Goal: Transaction & Acquisition: Purchase product/service

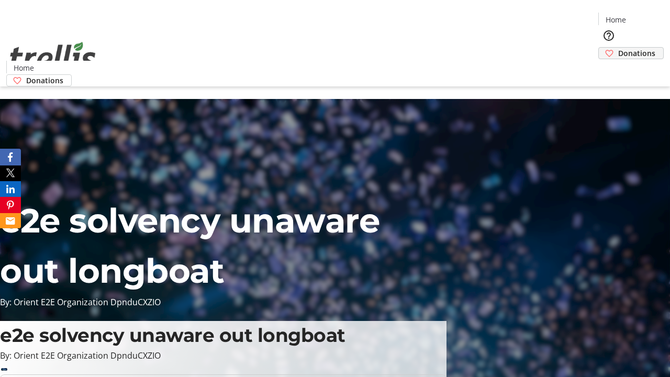
click at [618, 48] on span "Donations" at bounding box center [636, 53] width 37 height 11
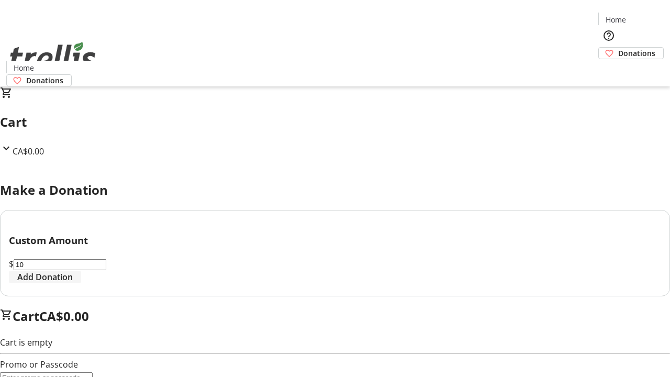
click at [73, 283] on span "Add Donation" at bounding box center [44, 277] width 55 height 13
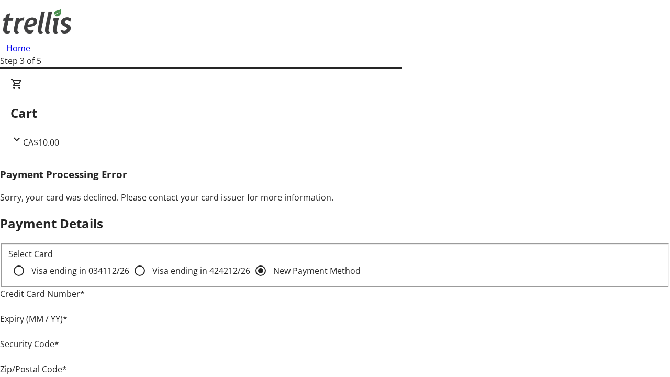
click at [129, 280] on input "Visa ending in 4242 12/26" at bounding box center [139, 270] width 21 height 21
radio input "true"
